Goal: Check status

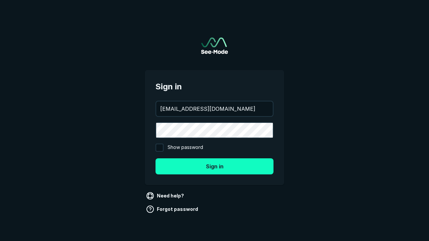
click at [214, 166] on button "Sign in" at bounding box center [214, 166] width 118 height 16
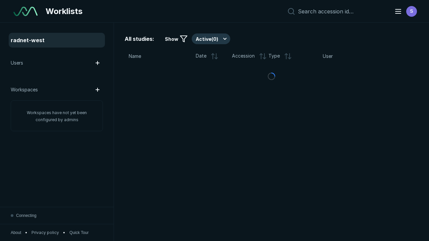
scroll to position [1830, 2791]
